Goal: Task Accomplishment & Management: Use online tool/utility

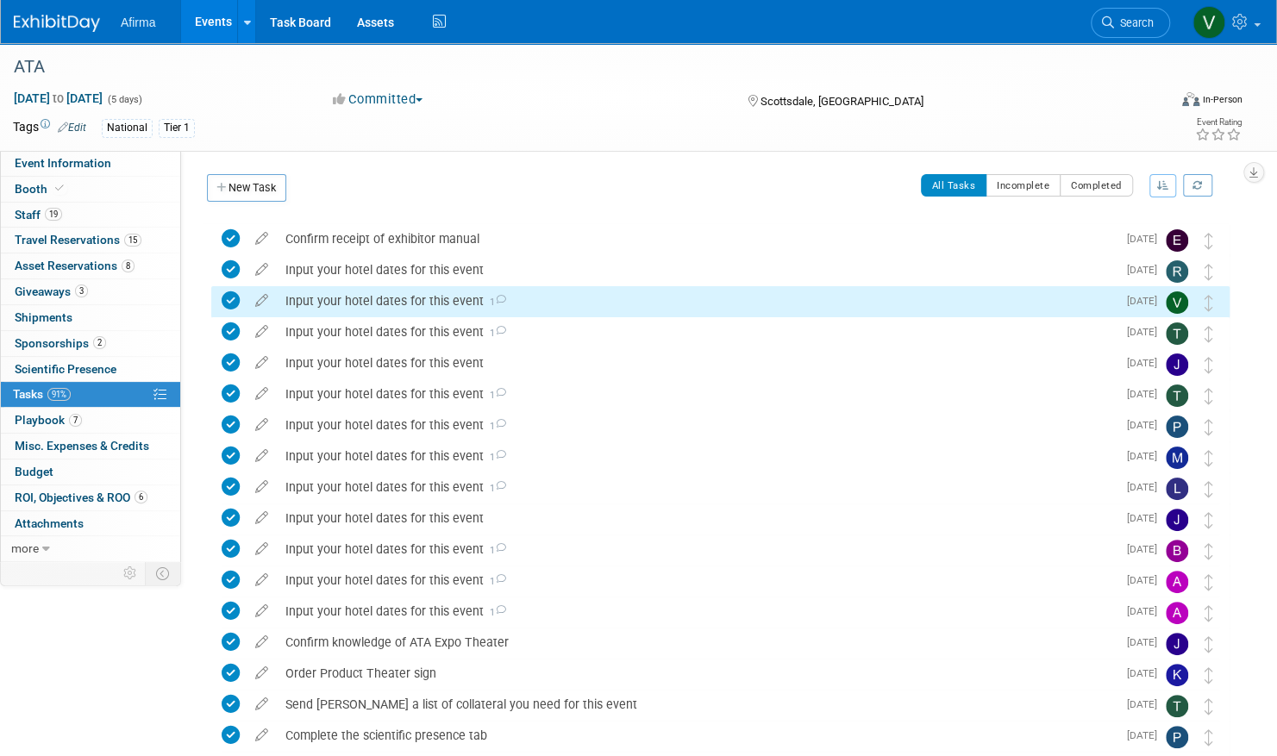
scroll to position [3, 0]
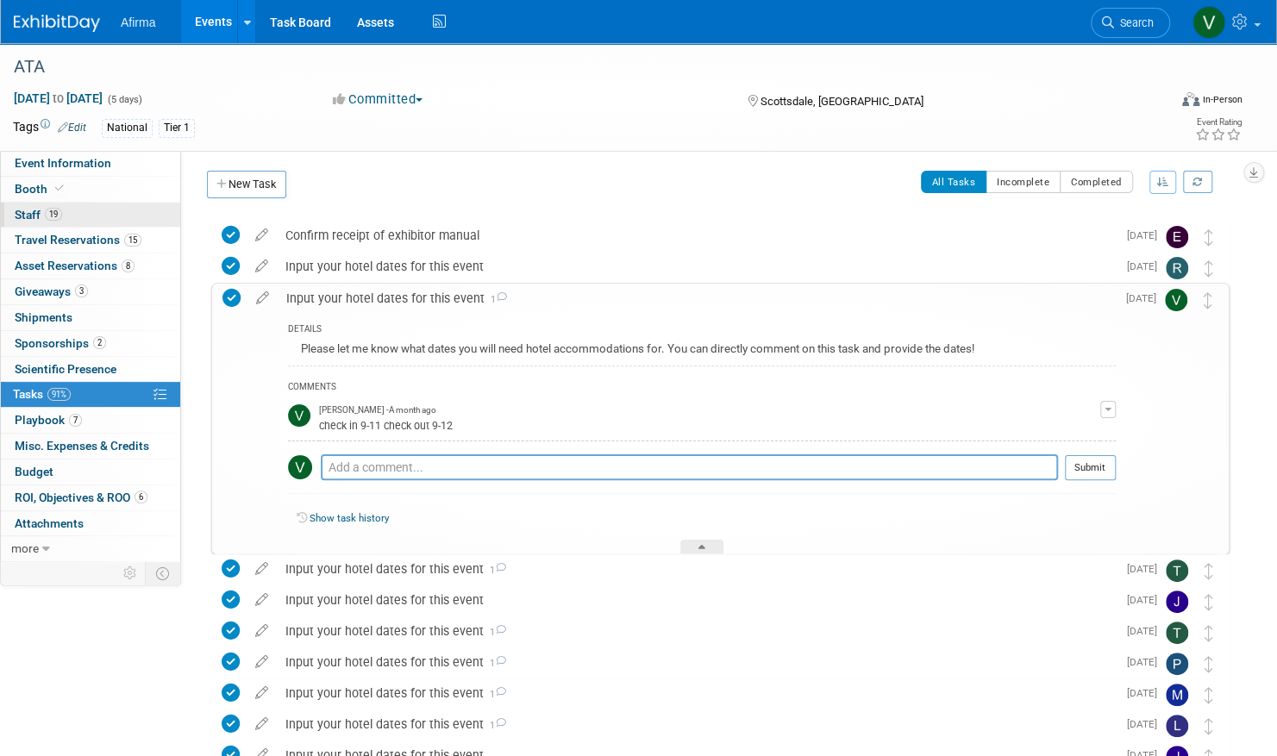
click at [105, 210] on link "19 Staff 19" at bounding box center [90, 215] width 179 height 25
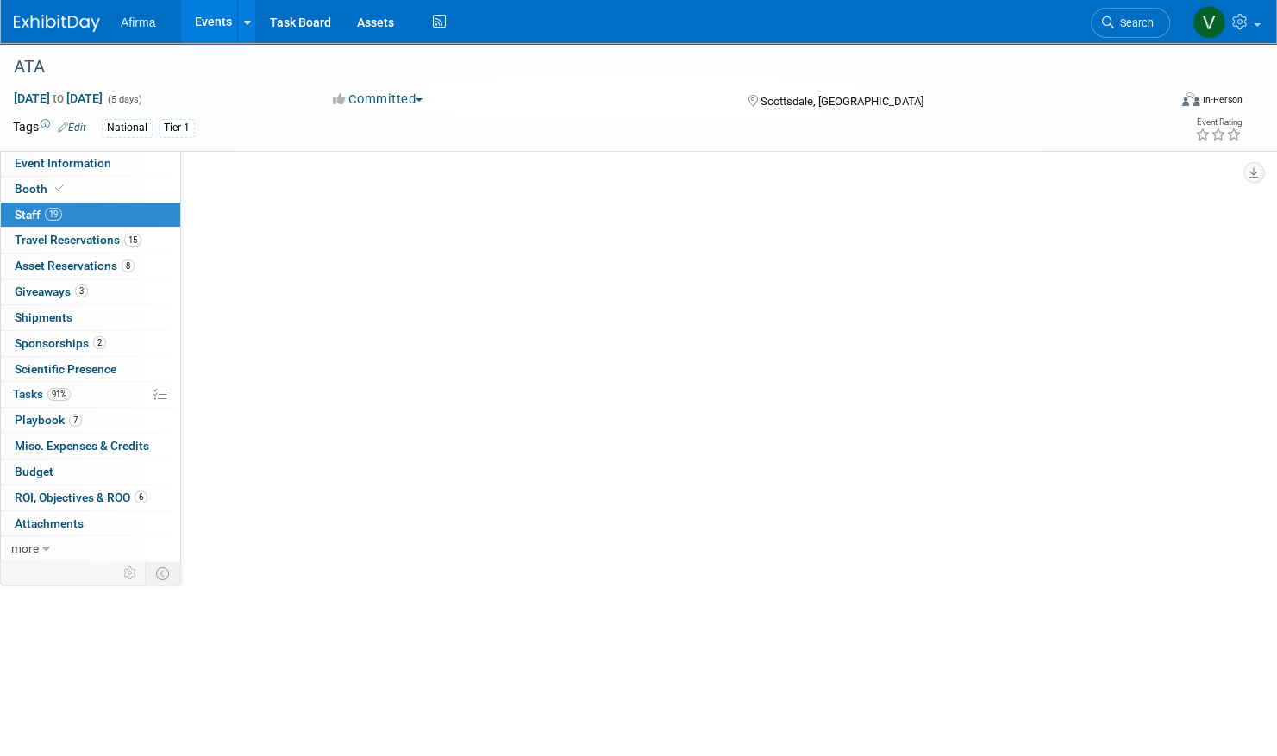
scroll to position [0, 0]
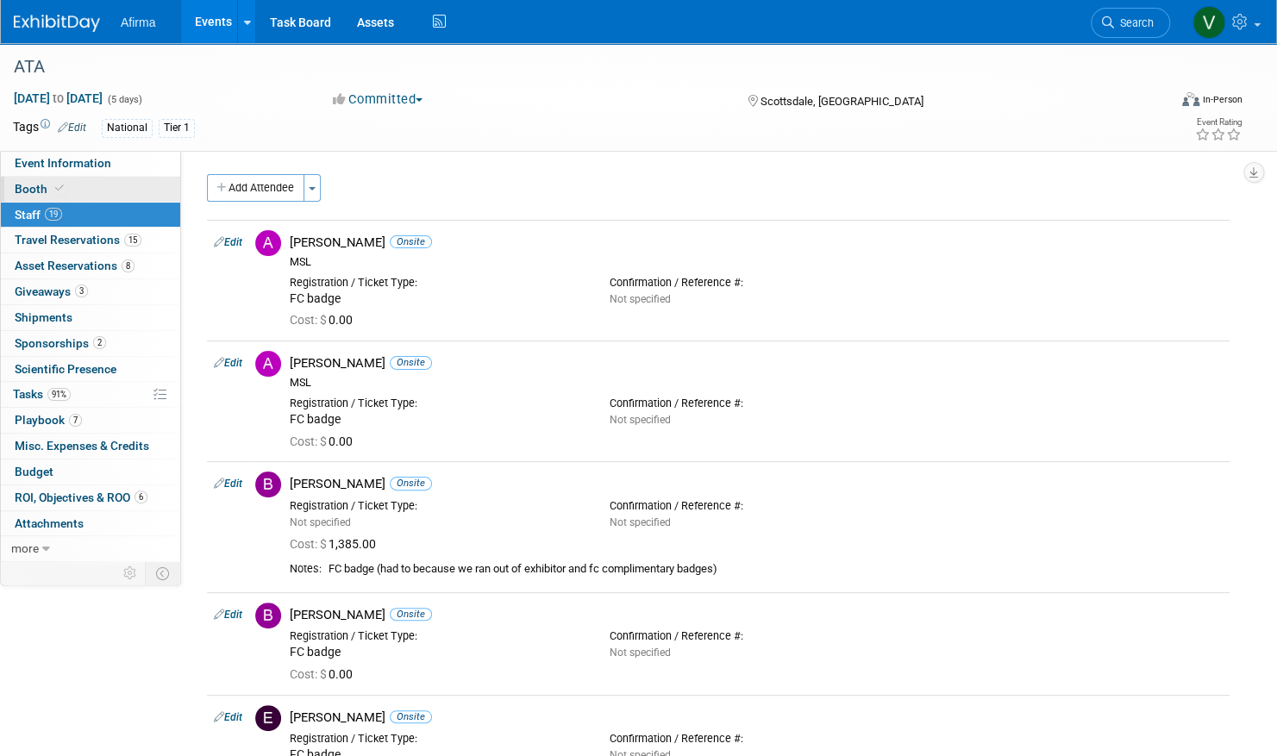
click at [108, 188] on link "Booth" at bounding box center [90, 189] width 179 height 25
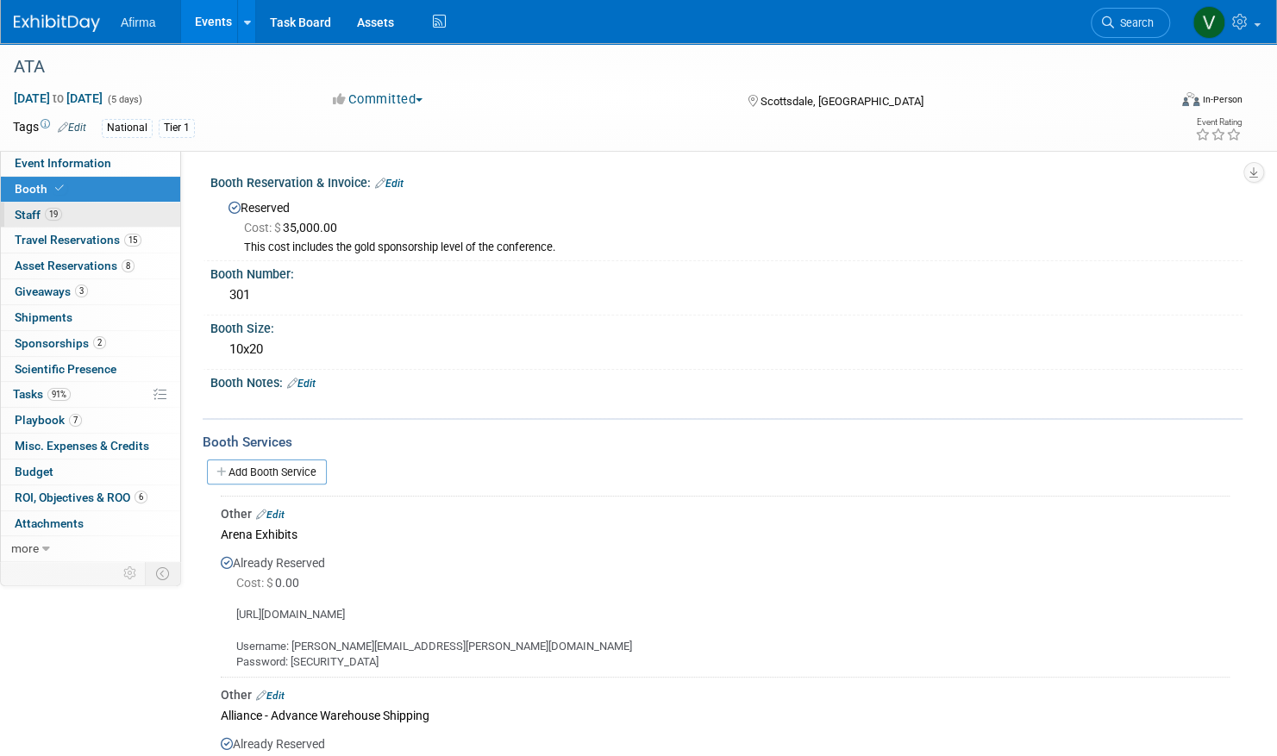
click at [102, 214] on link "19 Staff 19" at bounding box center [90, 215] width 179 height 25
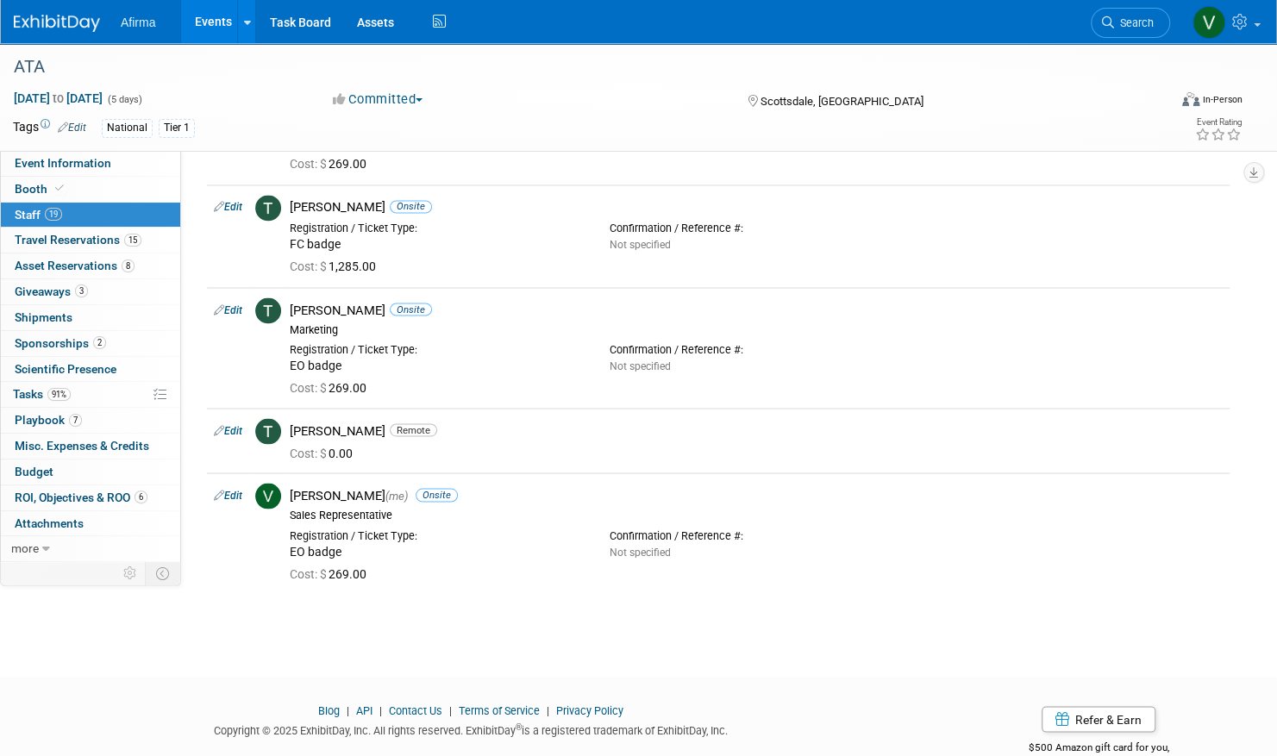
scroll to position [1661, 0]
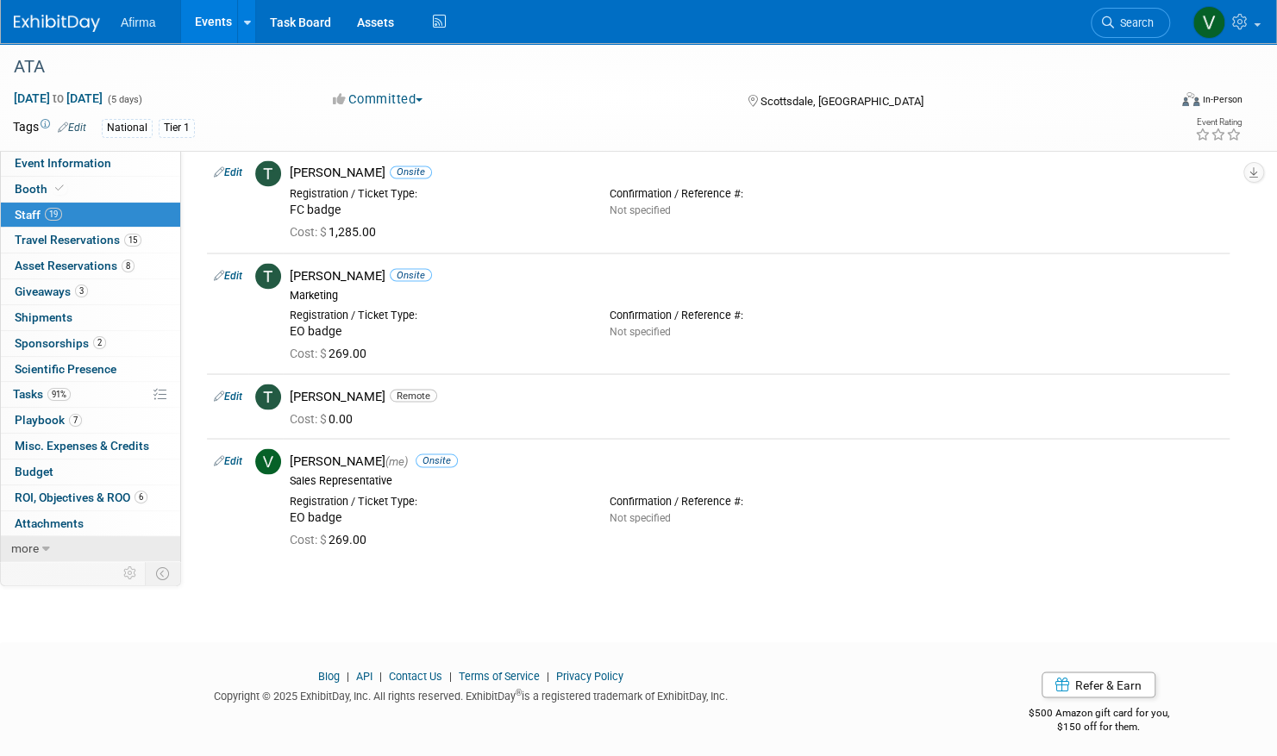
click at [39, 542] on link "more" at bounding box center [90, 548] width 179 height 25
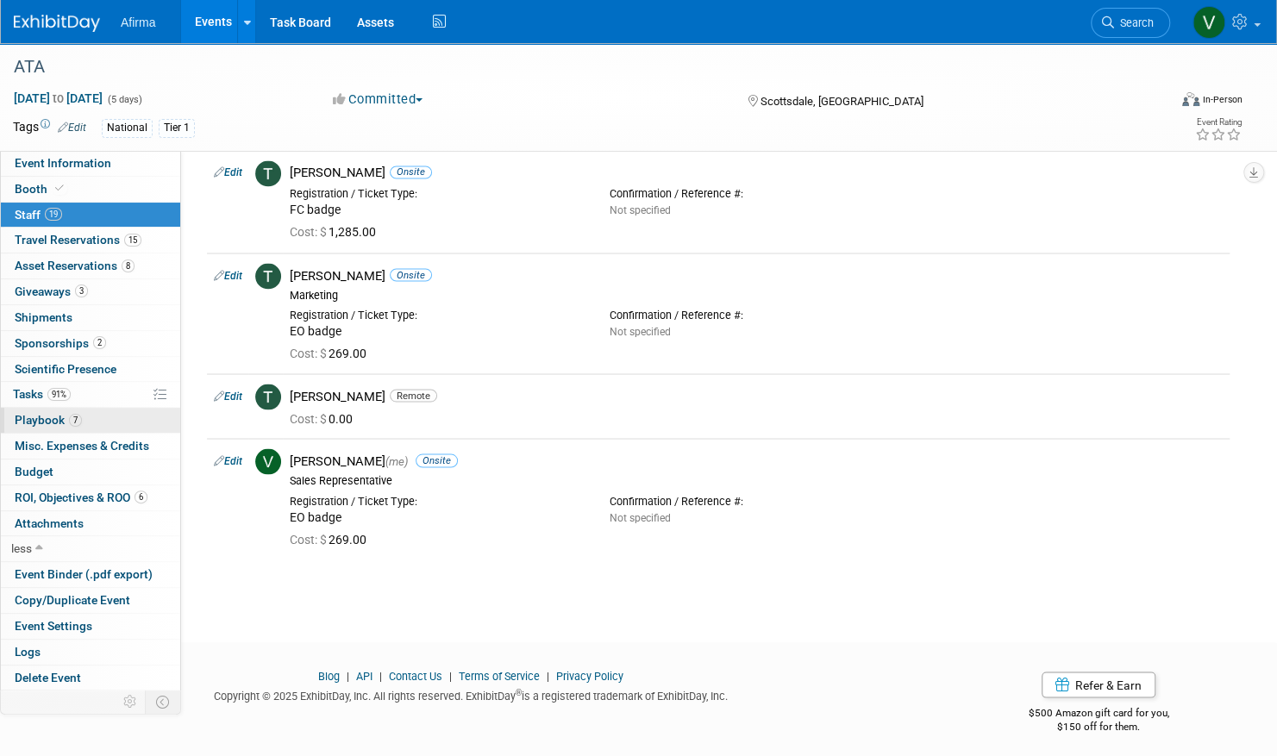
click at [114, 416] on link "7 Playbook 7" at bounding box center [90, 420] width 179 height 25
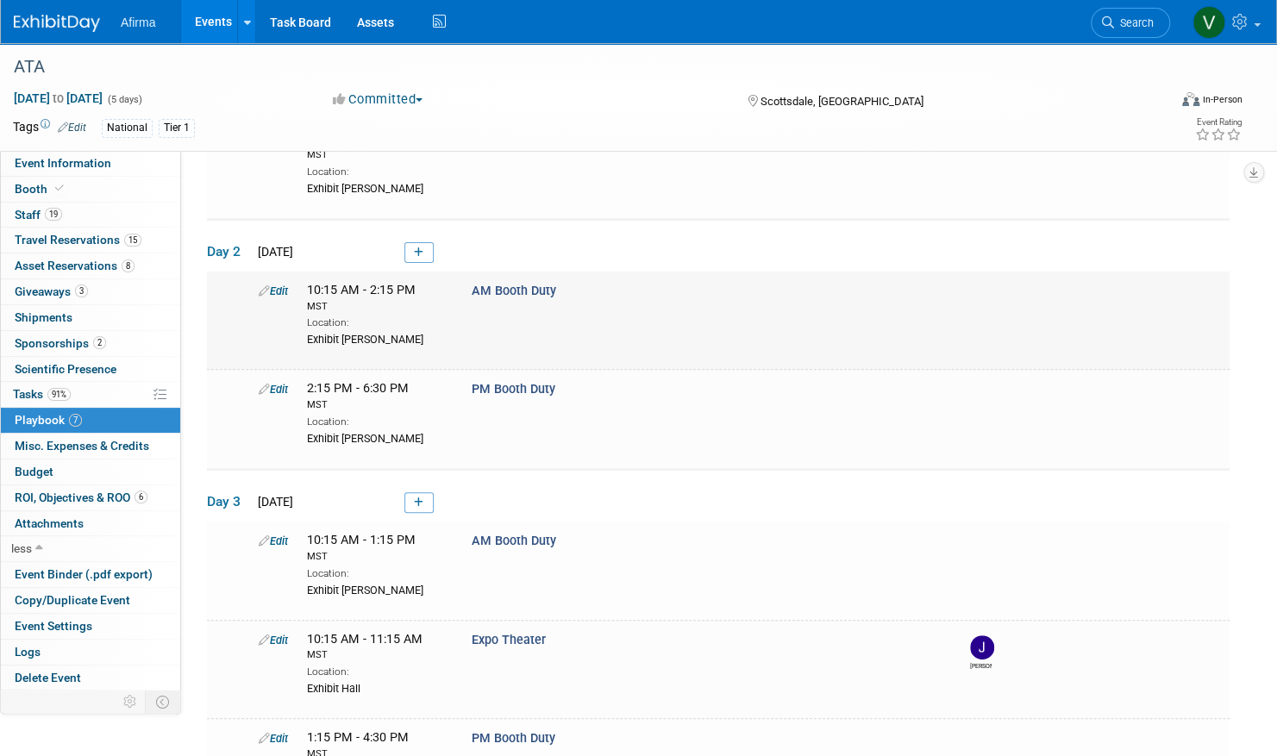
scroll to position [149, 0]
click at [424, 253] on link at bounding box center [419, 254] width 29 height 21
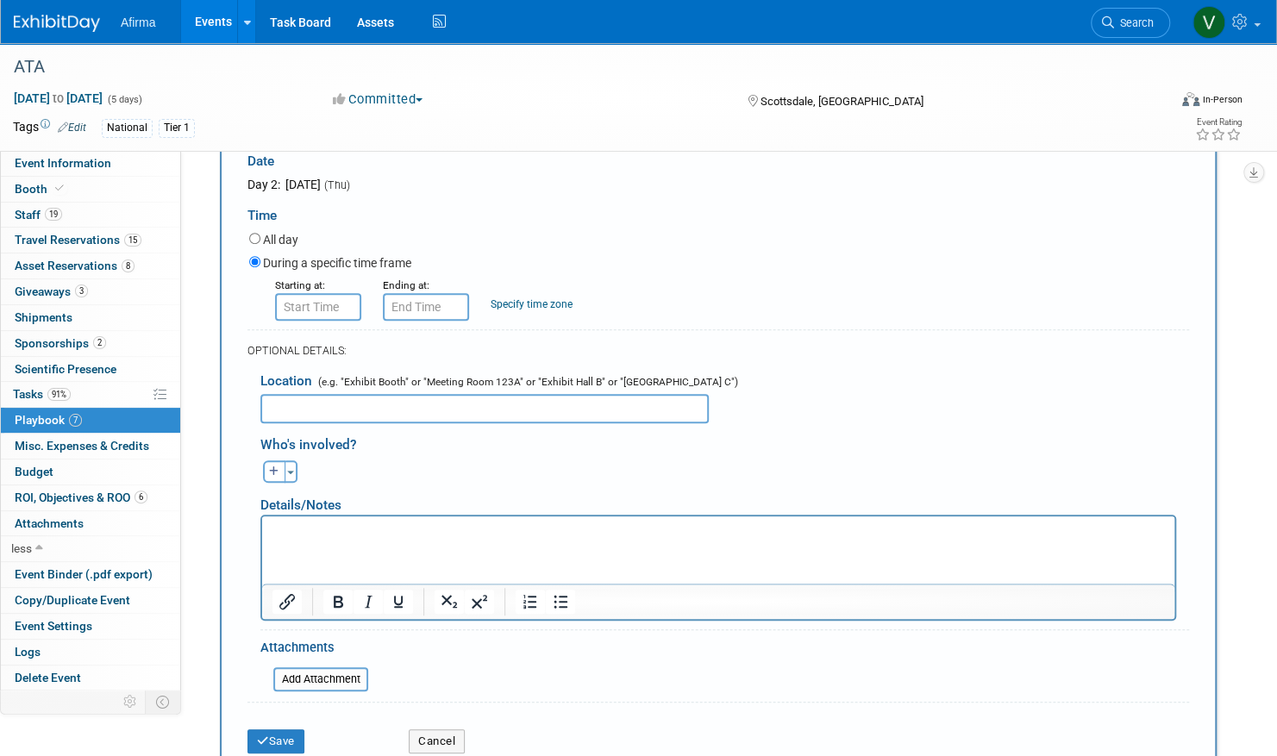
scroll to position [379, 0]
click at [447, 739] on button "Cancel" at bounding box center [437, 742] width 56 height 24
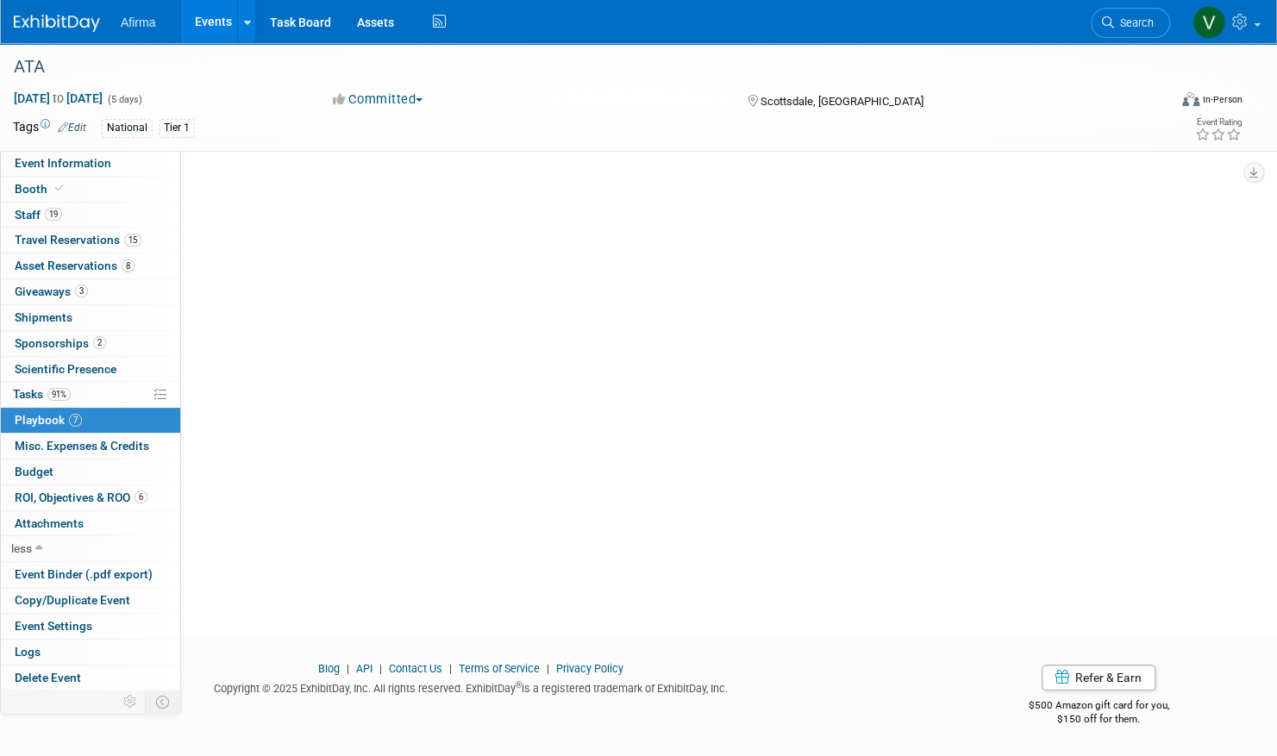
scroll to position [116, 0]
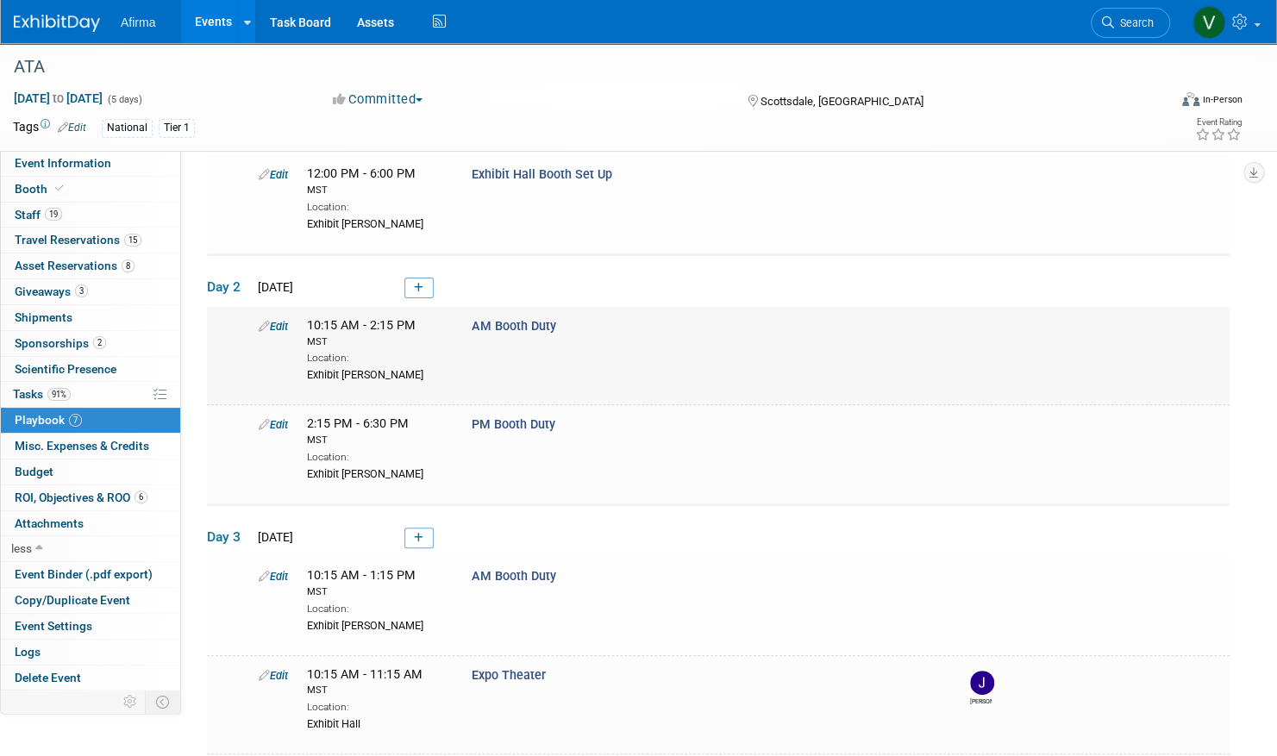
click at [657, 348] on div "Edit 10:15 AM - 2:15 PM MST Location: Exhibit Hall - Booth" at bounding box center [740, 350] width 988 height 66
click at [528, 323] on span "AM Booth Duty" at bounding box center [514, 326] width 85 height 15
click at [328, 346] on div "MST" at bounding box center [376, 343] width 139 height 14
click at [278, 324] on link "Edit" at bounding box center [273, 326] width 29 height 13
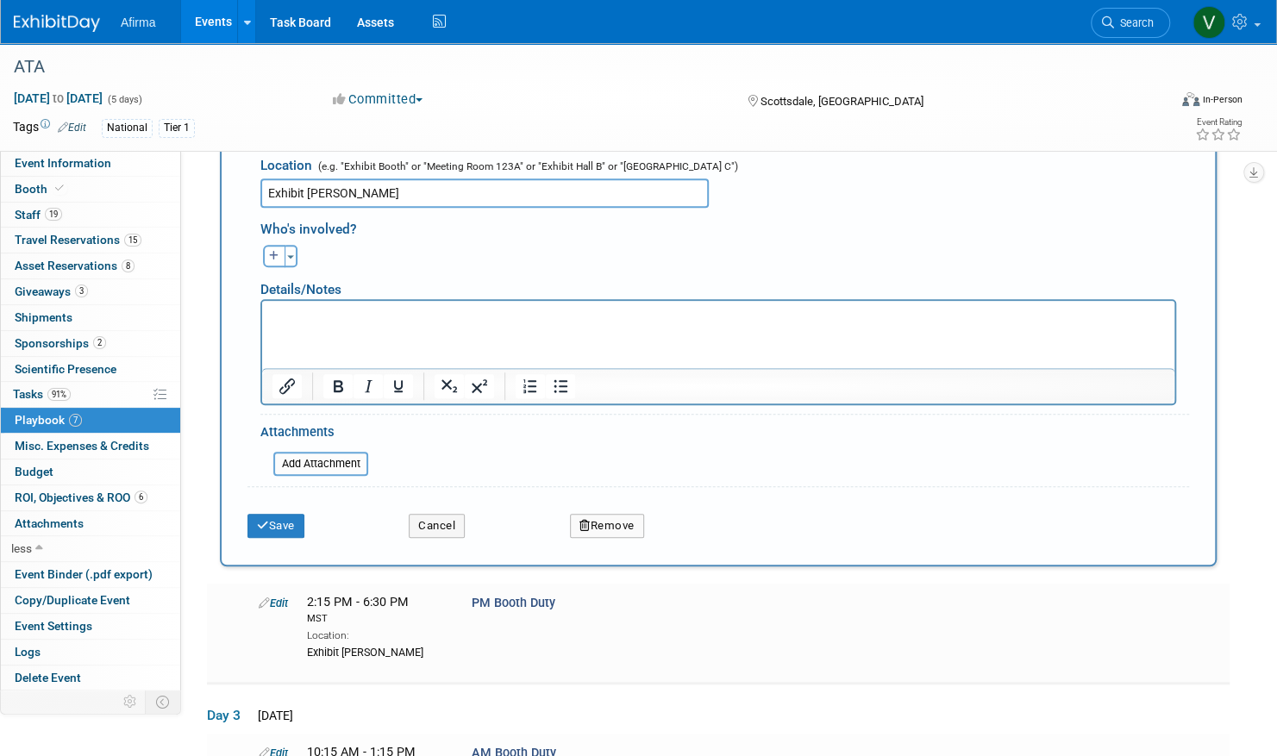
scroll to position [604, 0]
click at [442, 523] on button "Cancel" at bounding box center [437, 524] width 56 height 24
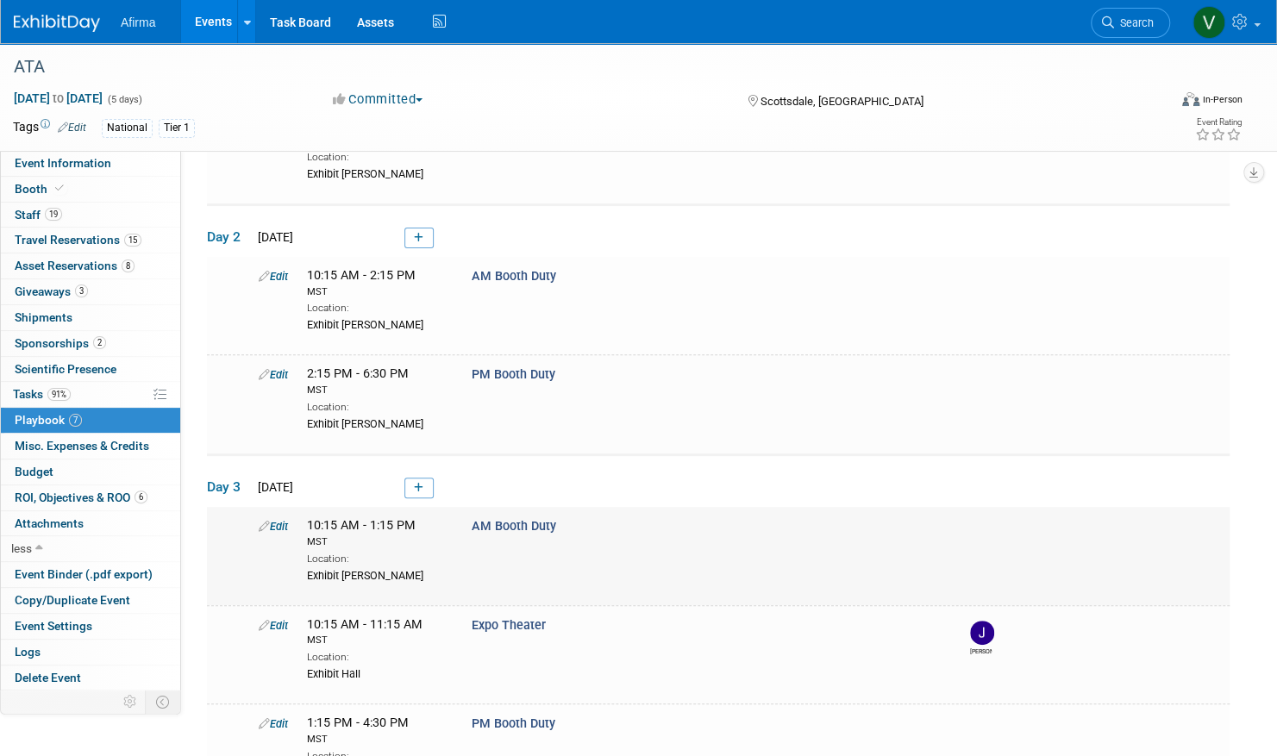
scroll to position [166, 0]
click at [631, 319] on div "Edit 10:15 AM - 2:15 PM MST Location: Exhibit Hall - Booth" at bounding box center [740, 300] width 988 height 66
click at [278, 275] on link "Edit" at bounding box center [273, 276] width 29 height 13
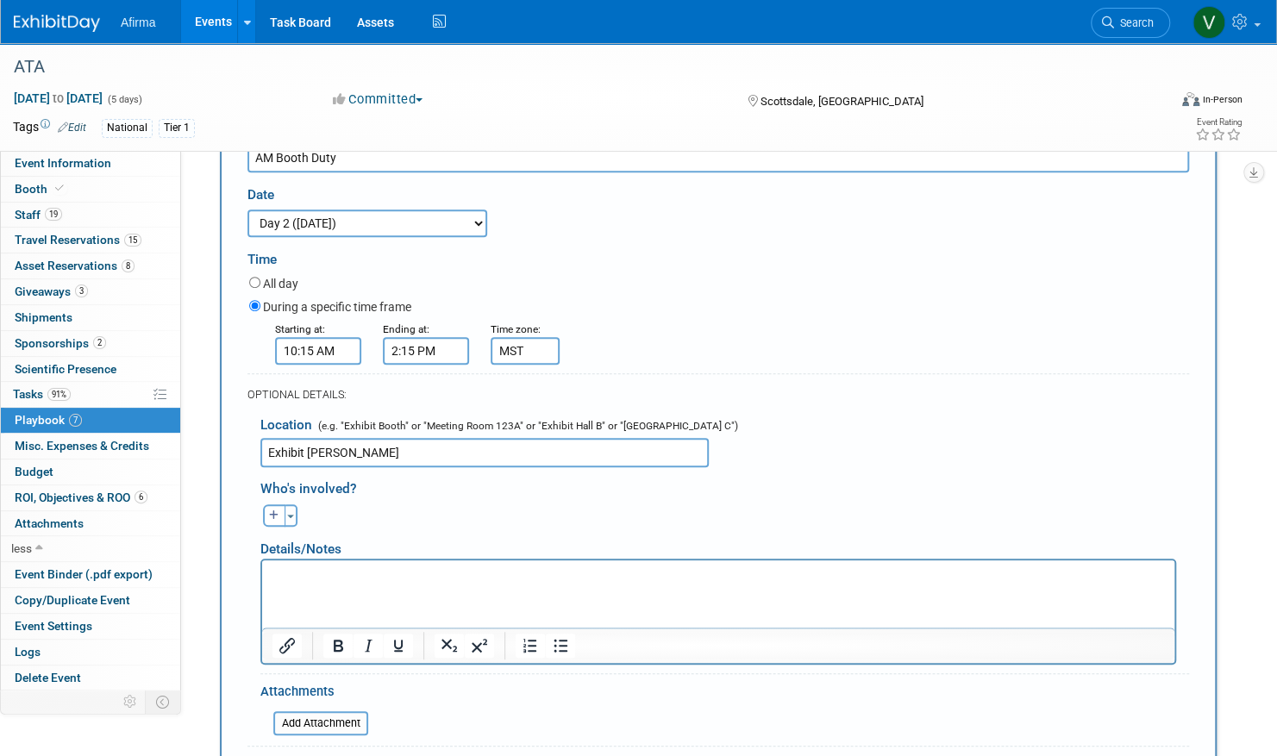
scroll to position [346, 0]
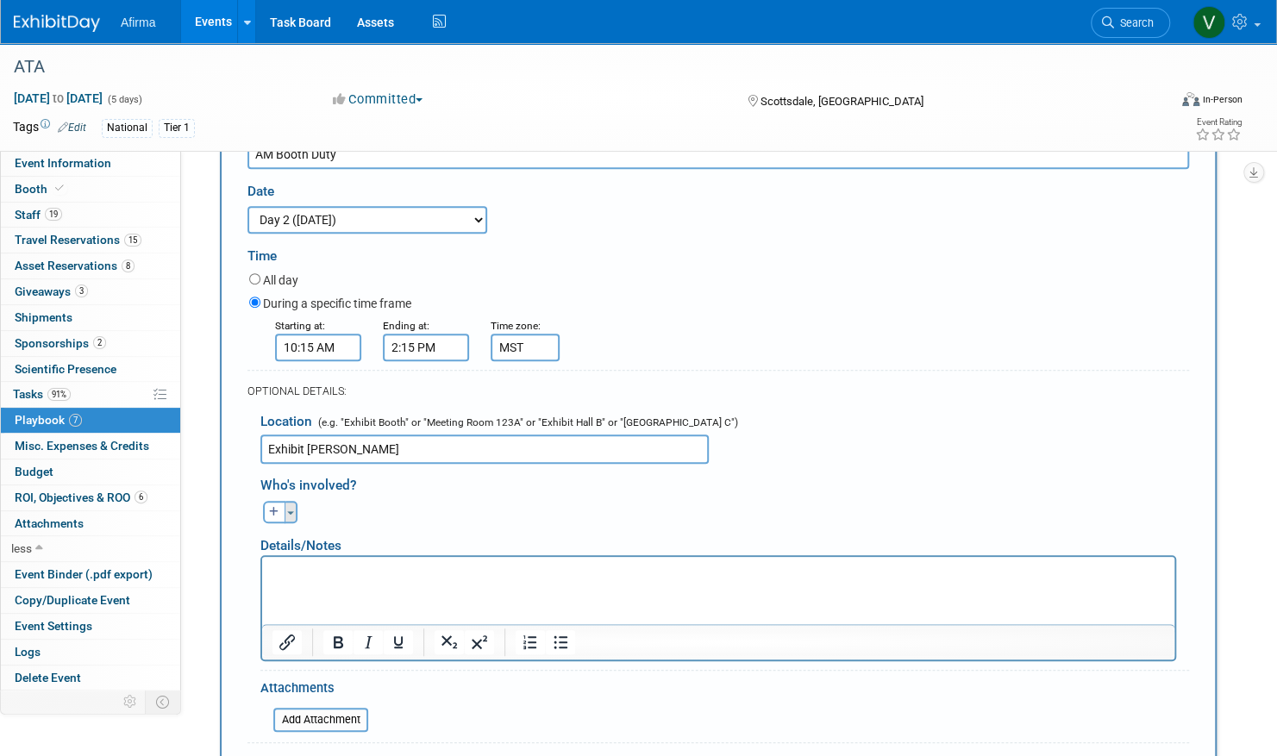
click at [289, 509] on button "Toggle Dropdown" at bounding box center [291, 512] width 13 height 22
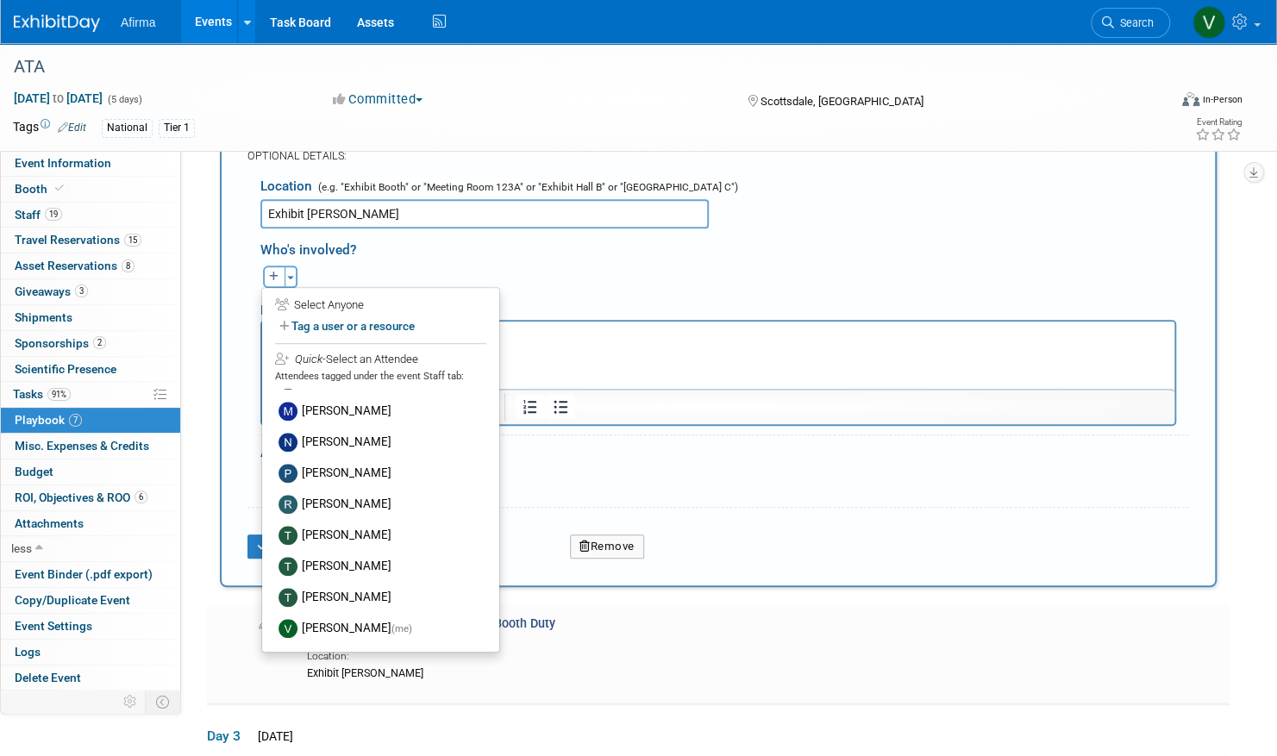
scroll to position [586, 0]
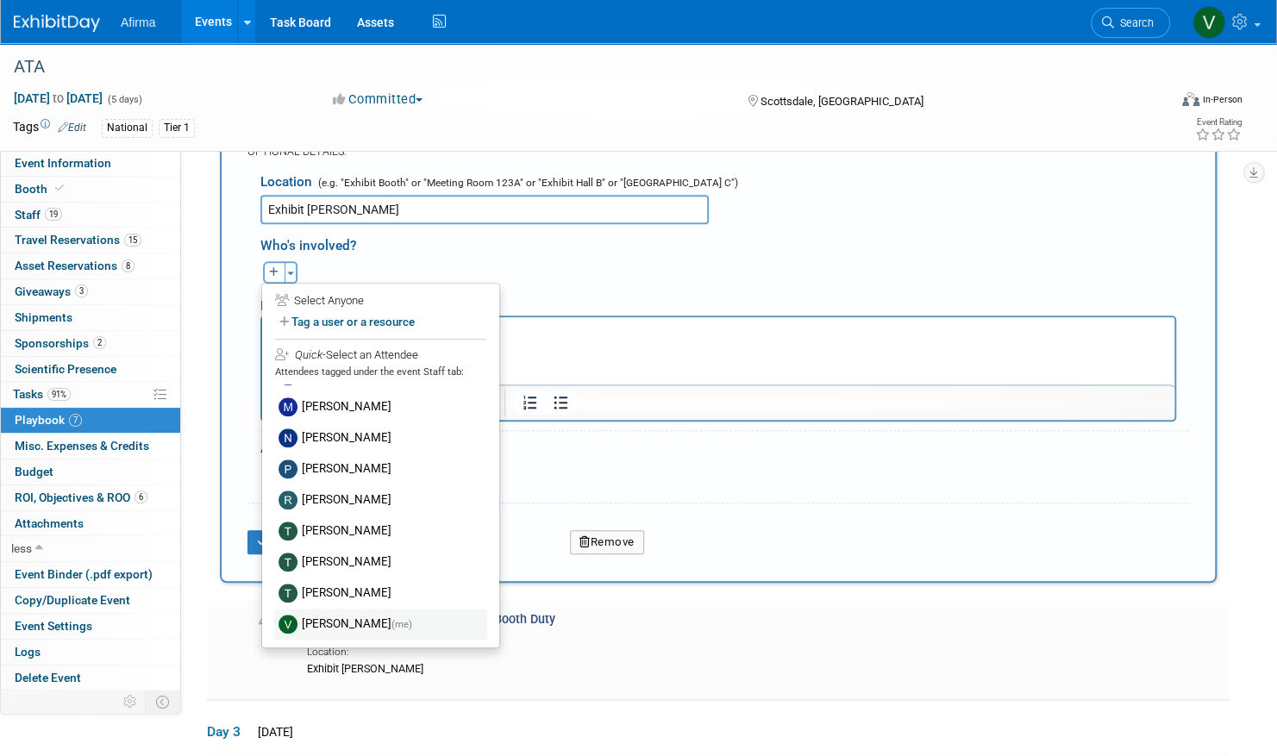
click at [414, 624] on label "Vanessa Weber (me)" at bounding box center [380, 624] width 213 height 31
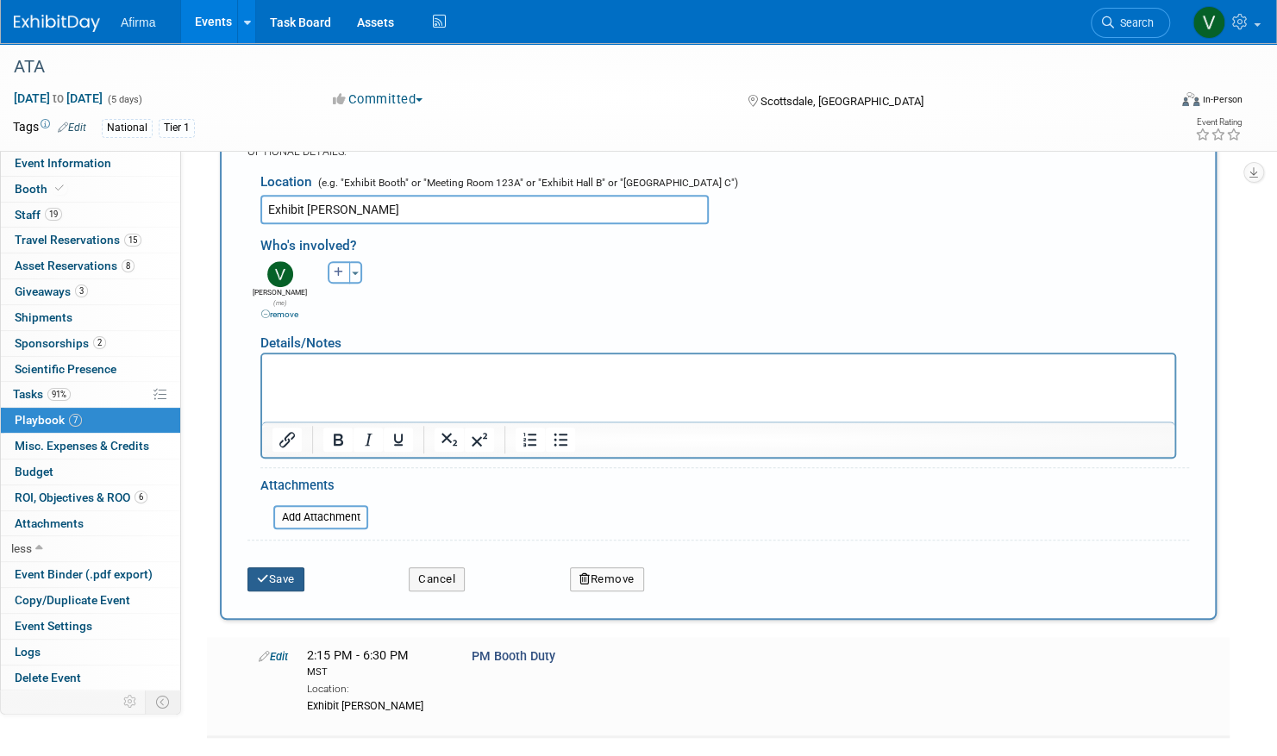
click at [286, 568] on button "Save" at bounding box center [276, 580] width 57 height 24
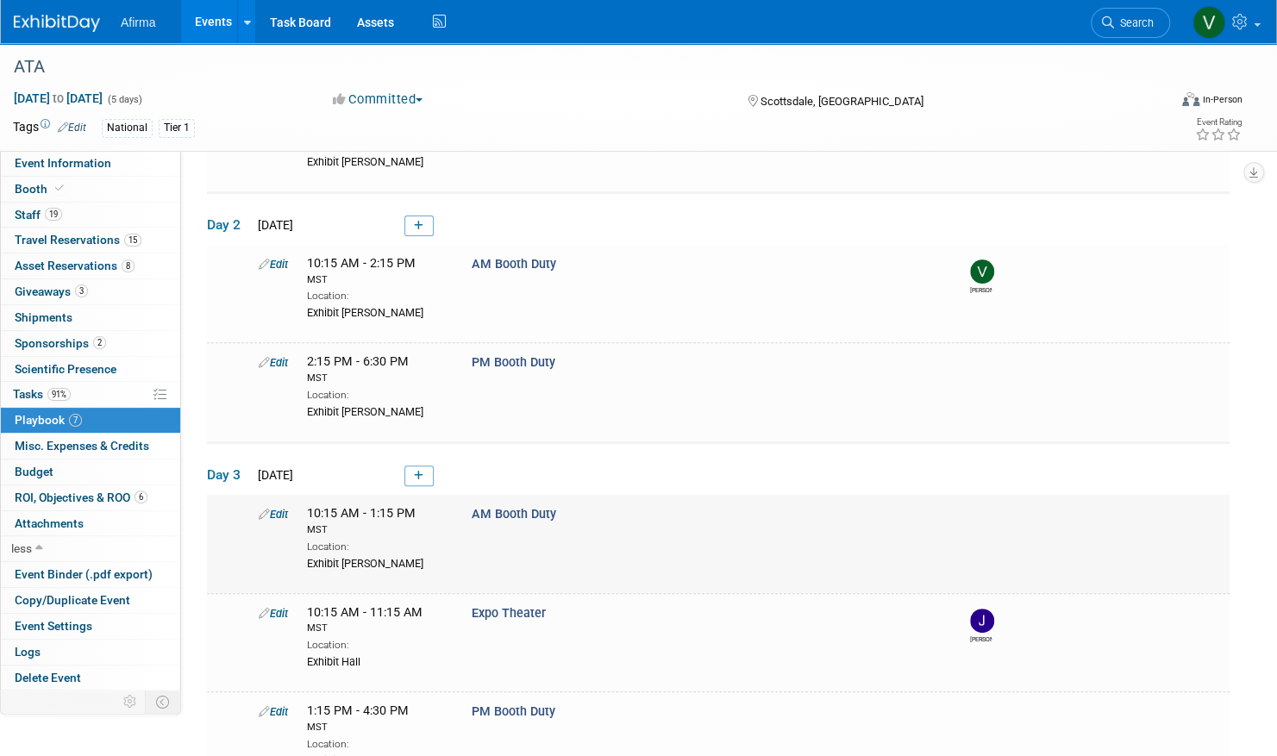
scroll to position [205, 0]
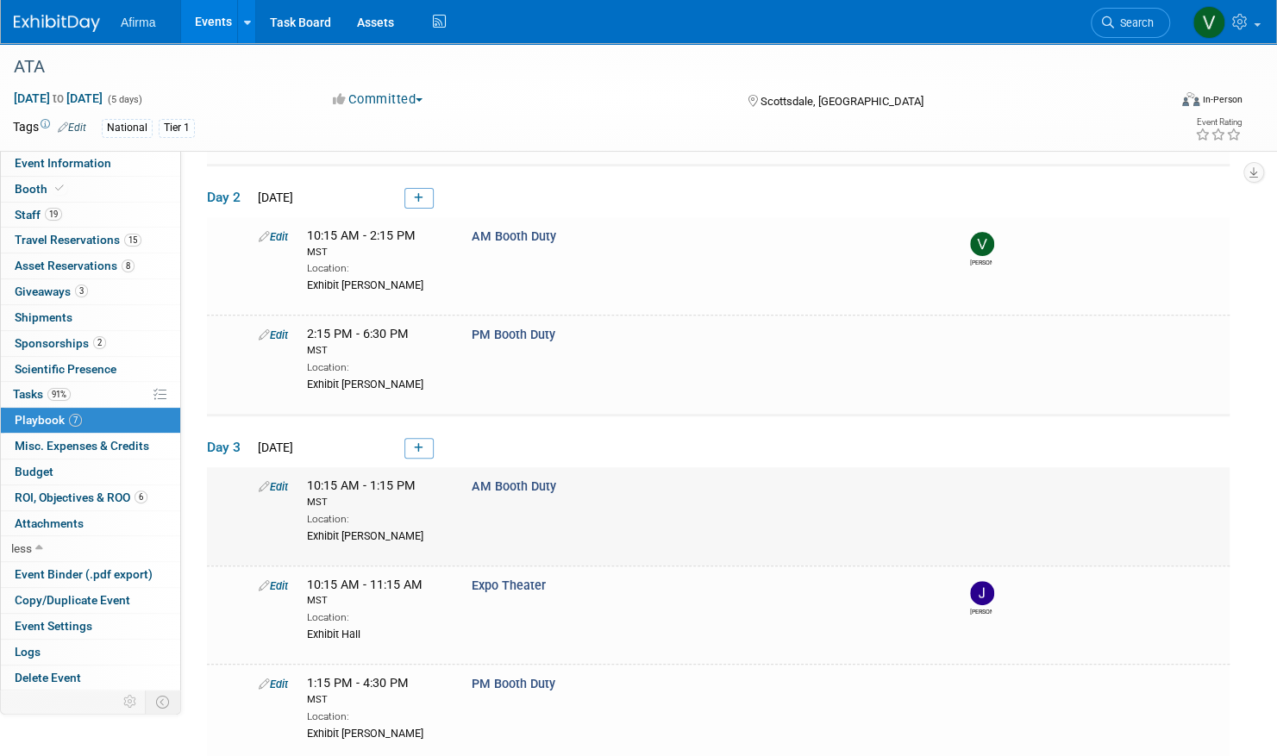
click at [279, 483] on link "Edit" at bounding box center [273, 486] width 29 height 13
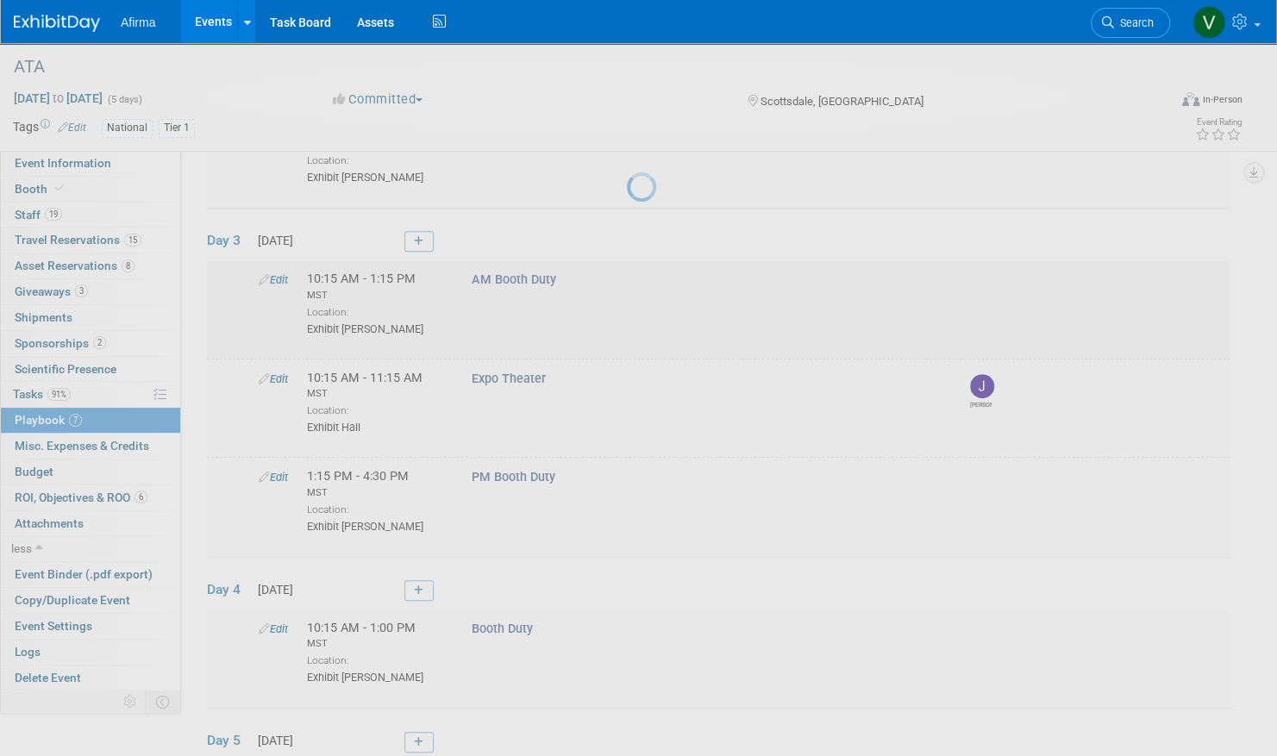
select select "2b87e82e-9131-4281-8021-a6babfc842d5"
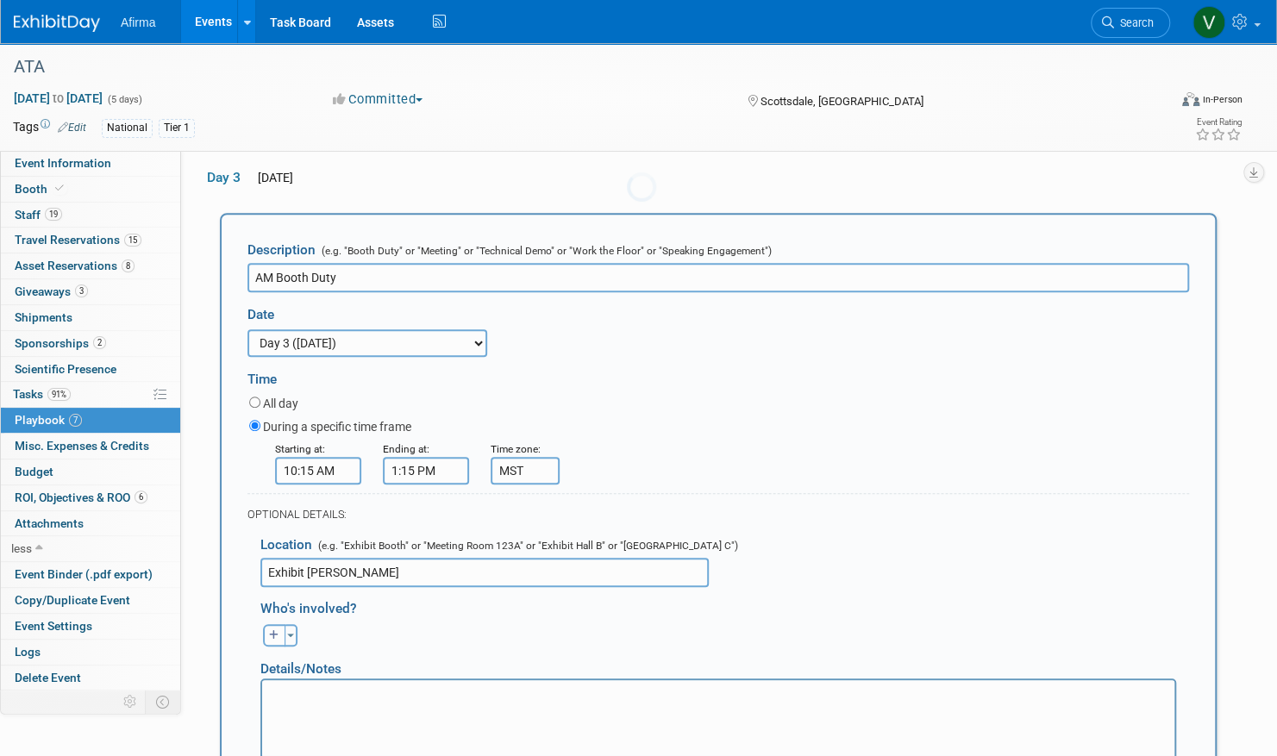
scroll to position [0, 0]
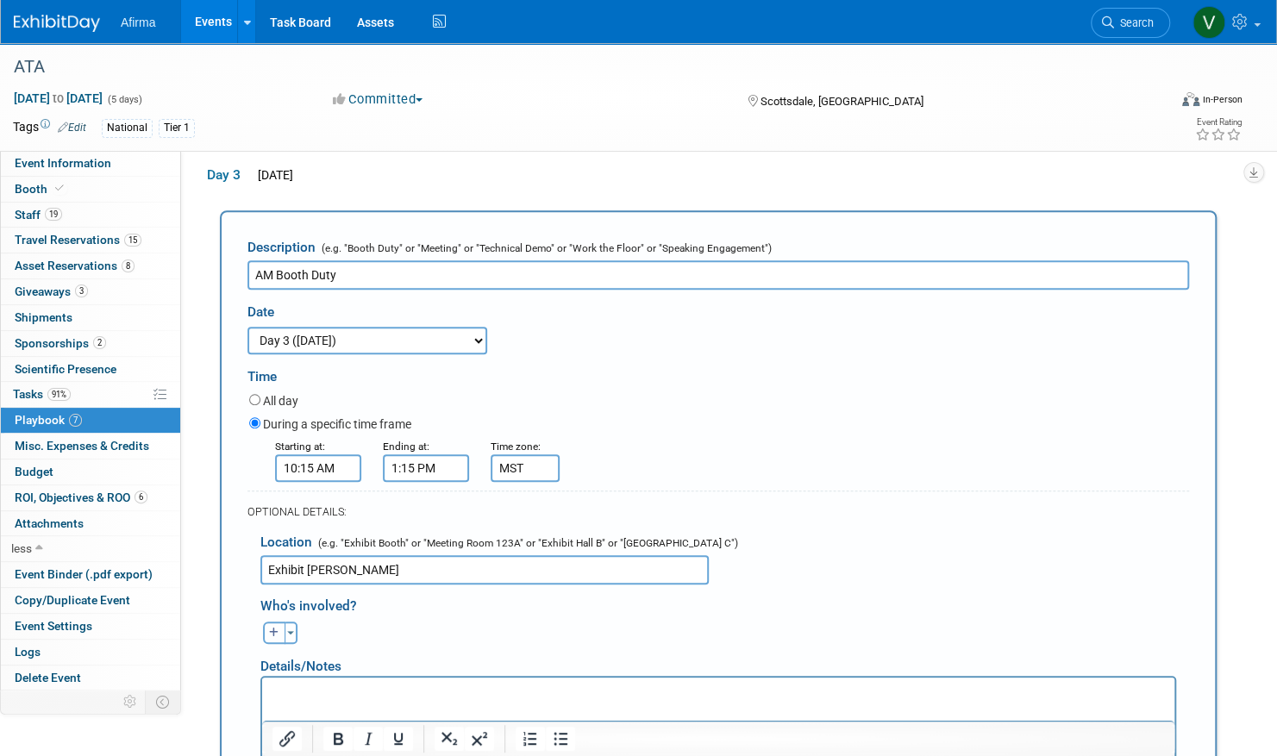
click at [282, 630] on button "button" at bounding box center [274, 633] width 22 height 22
select select
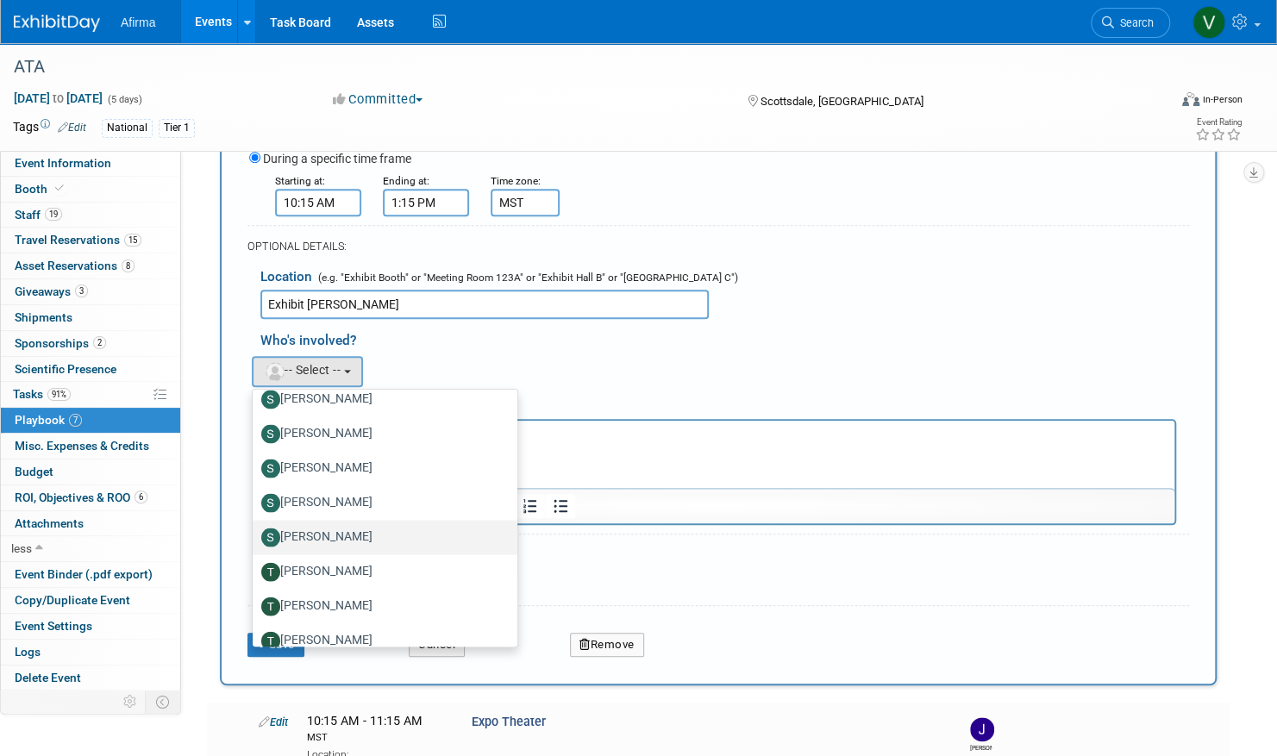
scroll to position [2376, 0]
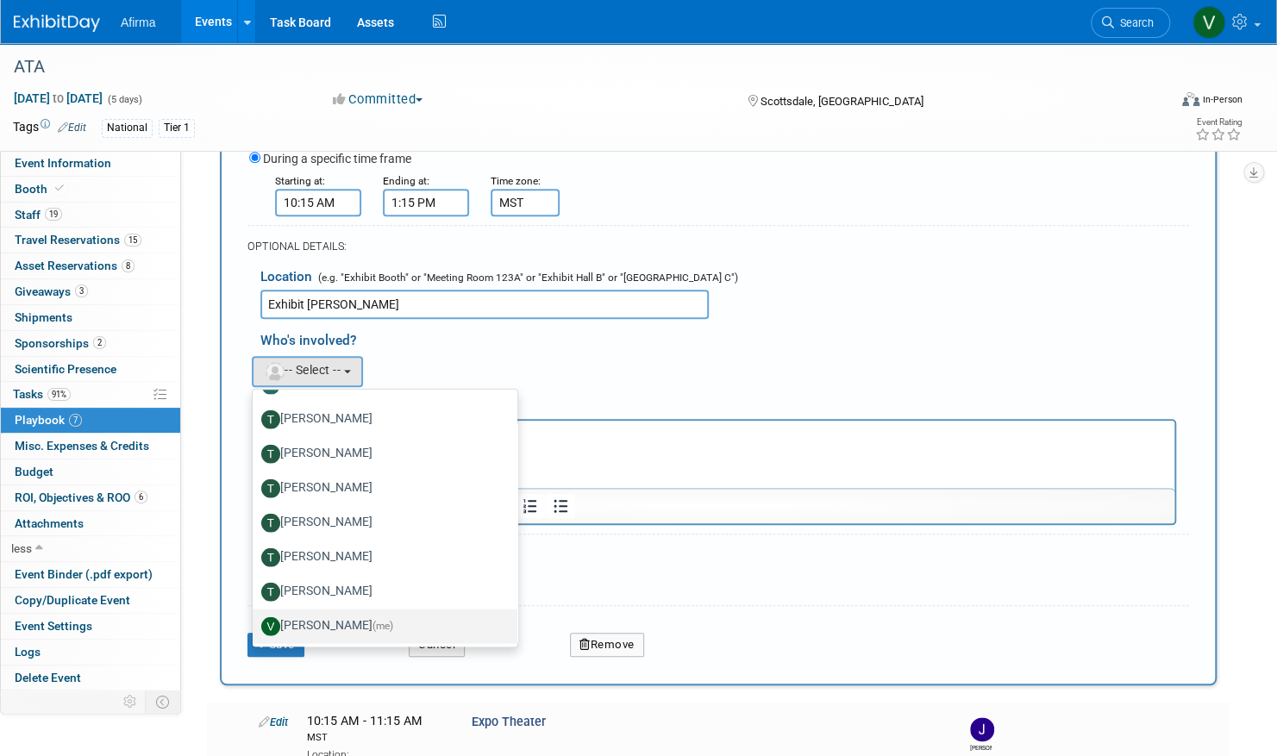
click at [361, 630] on label "Vanessa Weber (me)" at bounding box center [380, 626] width 239 height 28
click at [255, 630] on input "Vanessa Weber (me)" at bounding box center [249, 623] width 11 height 11
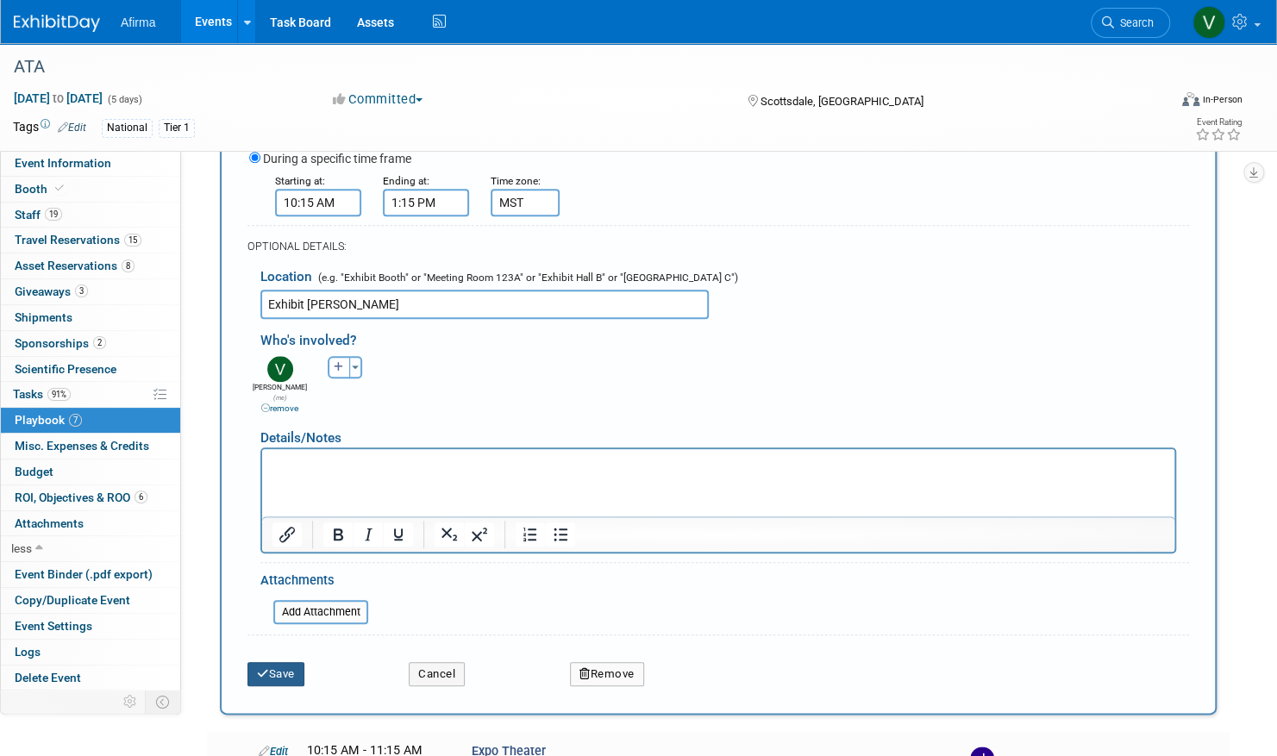
click at [292, 662] on button "Save" at bounding box center [276, 674] width 57 height 24
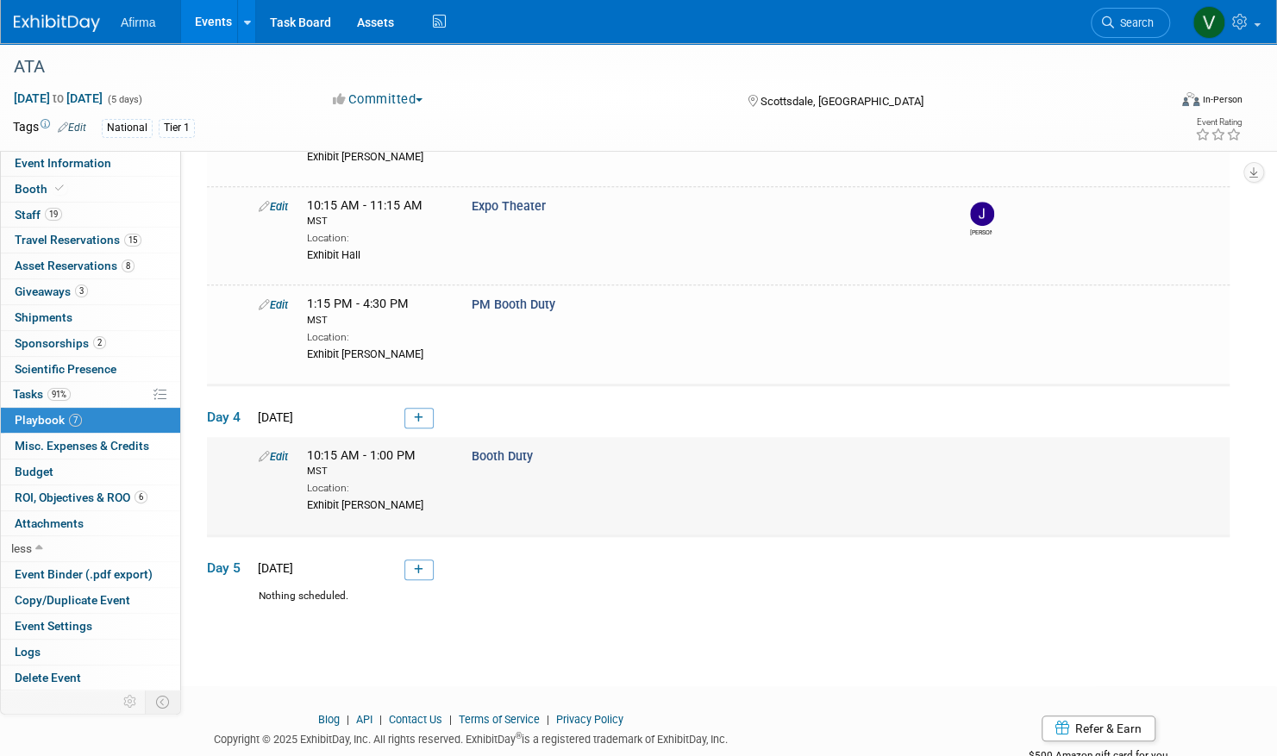
scroll to position [0, 0]
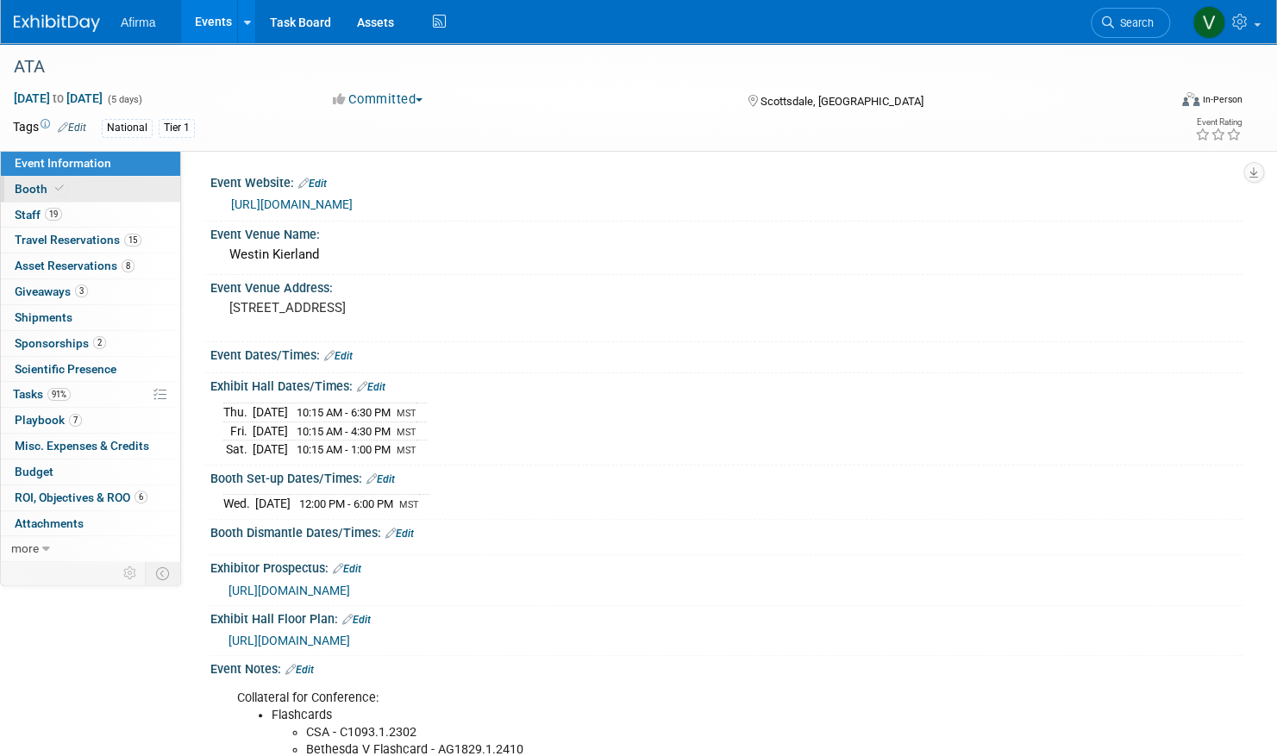
click at [55, 185] on icon at bounding box center [59, 188] width 9 height 9
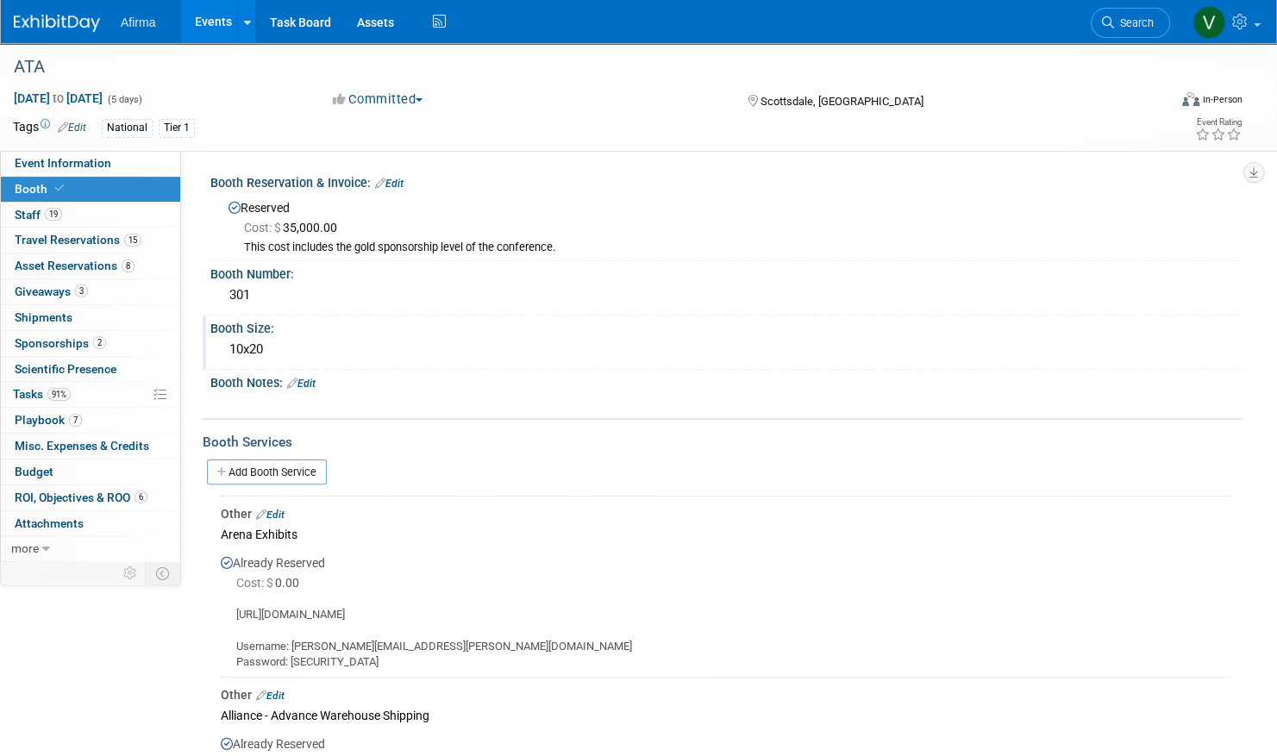
scroll to position [348, 0]
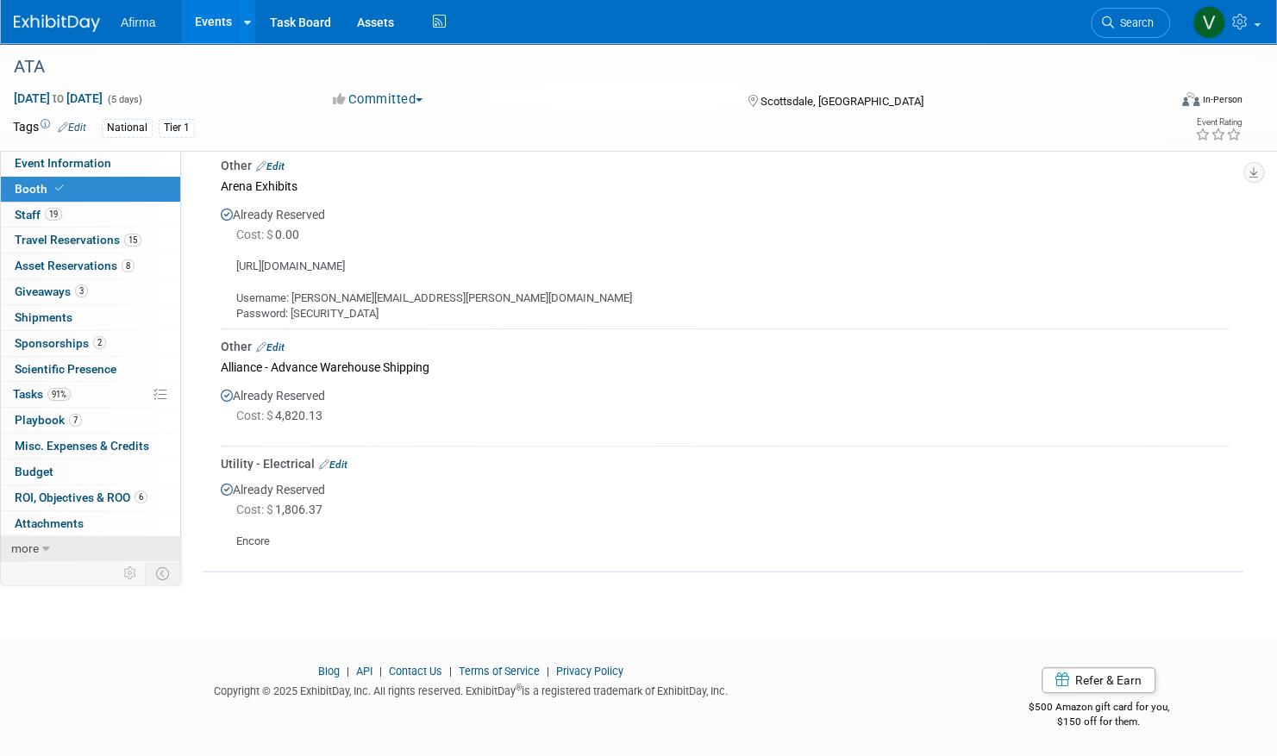
click at [50, 547] on link "more" at bounding box center [90, 548] width 179 height 25
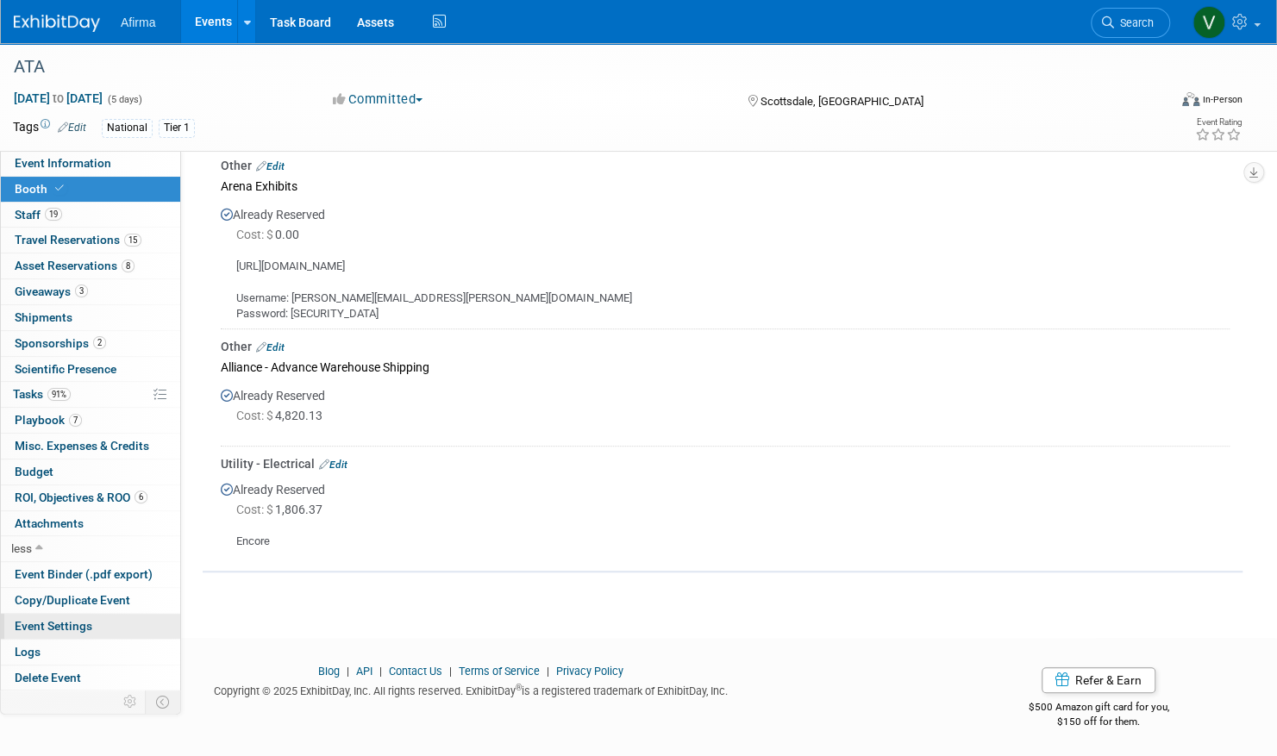
click at [53, 623] on span "Event Settings" at bounding box center [54, 626] width 78 height 14
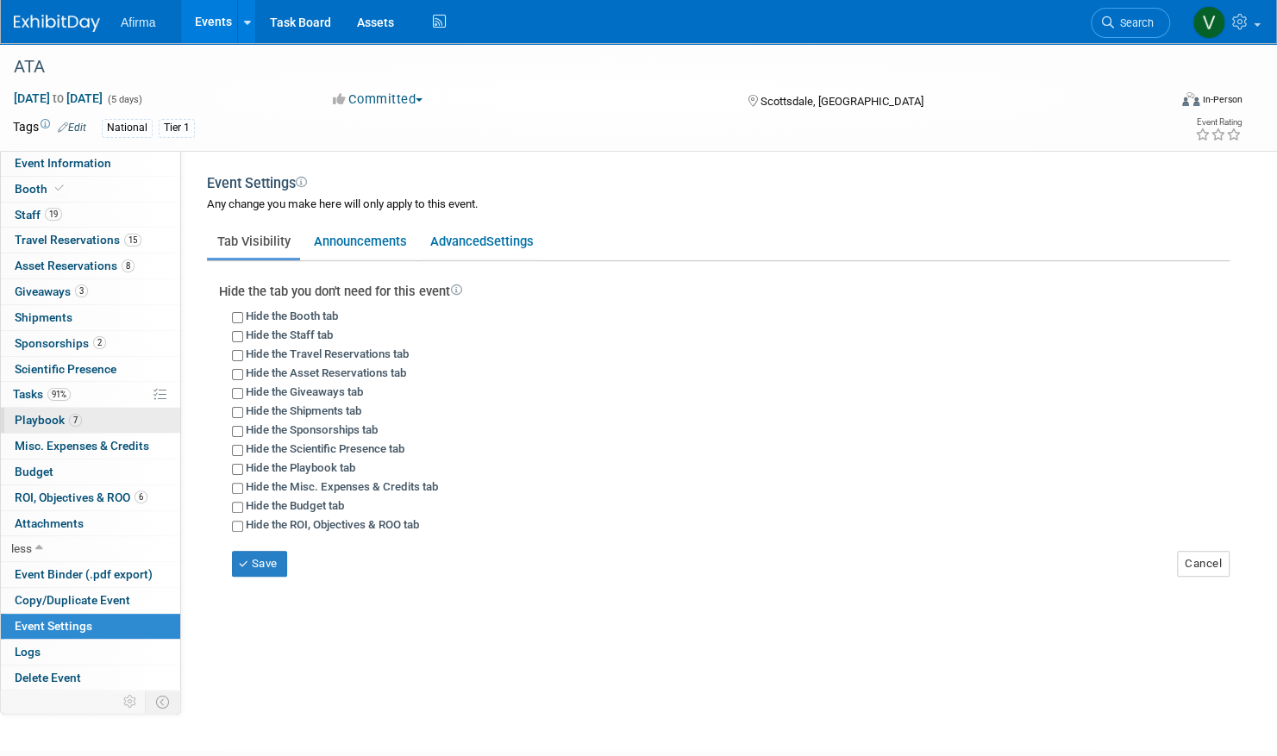
click at [114, 417] on link "7 Playbook 7" at bounding box center [90, 420] width 179 height 25
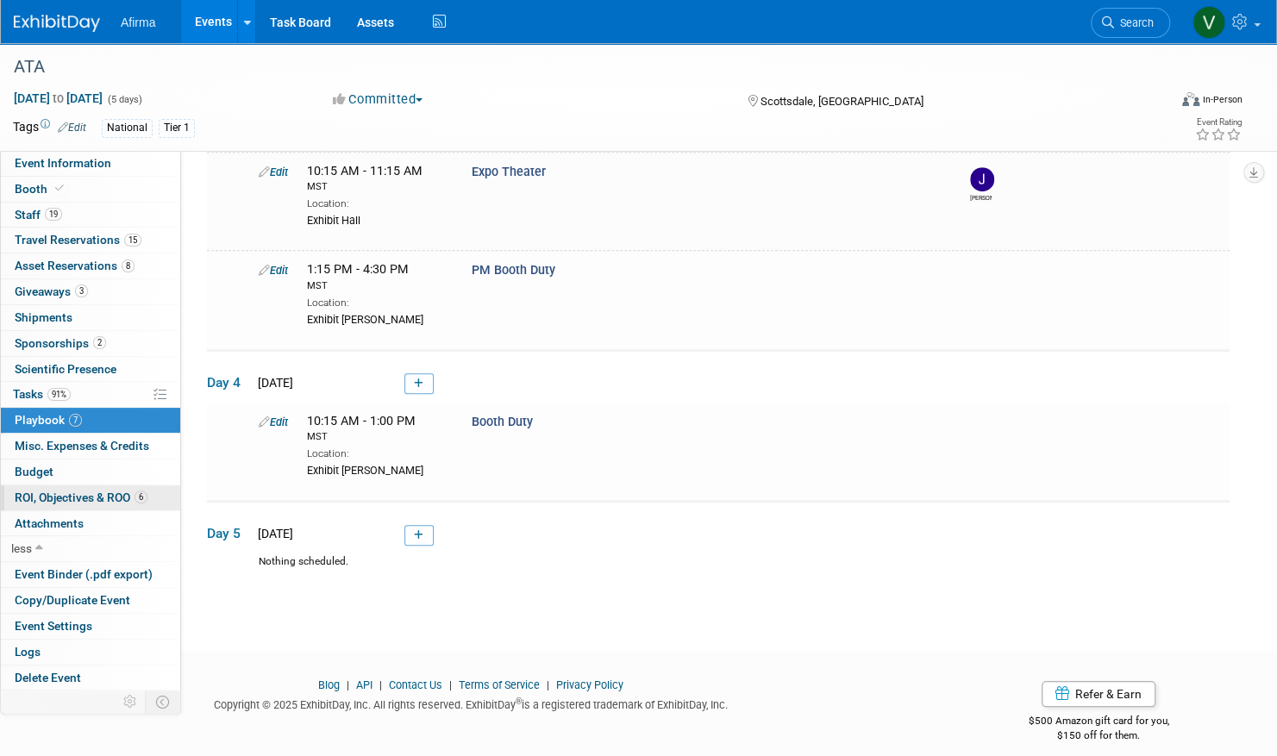
scroll to position [621, 0]
